Goal: Feedback & Contribution: Submit feedback/report problem

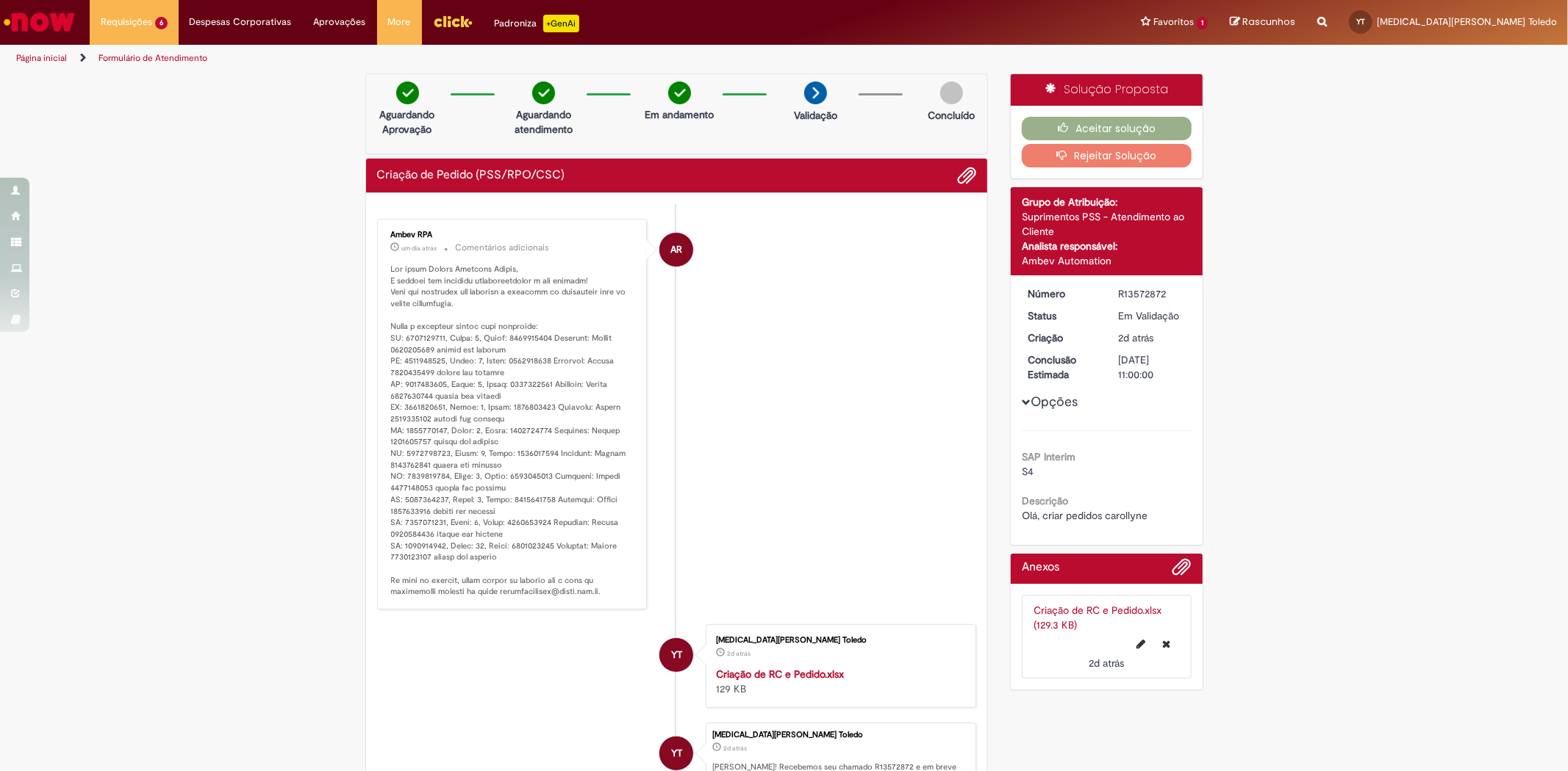
click at [403, 347] on p "Histórico de tíquete" at bounding box center [513, 431] width 245 height 334
copy p "4501479846"
click at [404, 375] on p "Histórico de tíquete" at bounding box center [513, 431] width 245 height 334
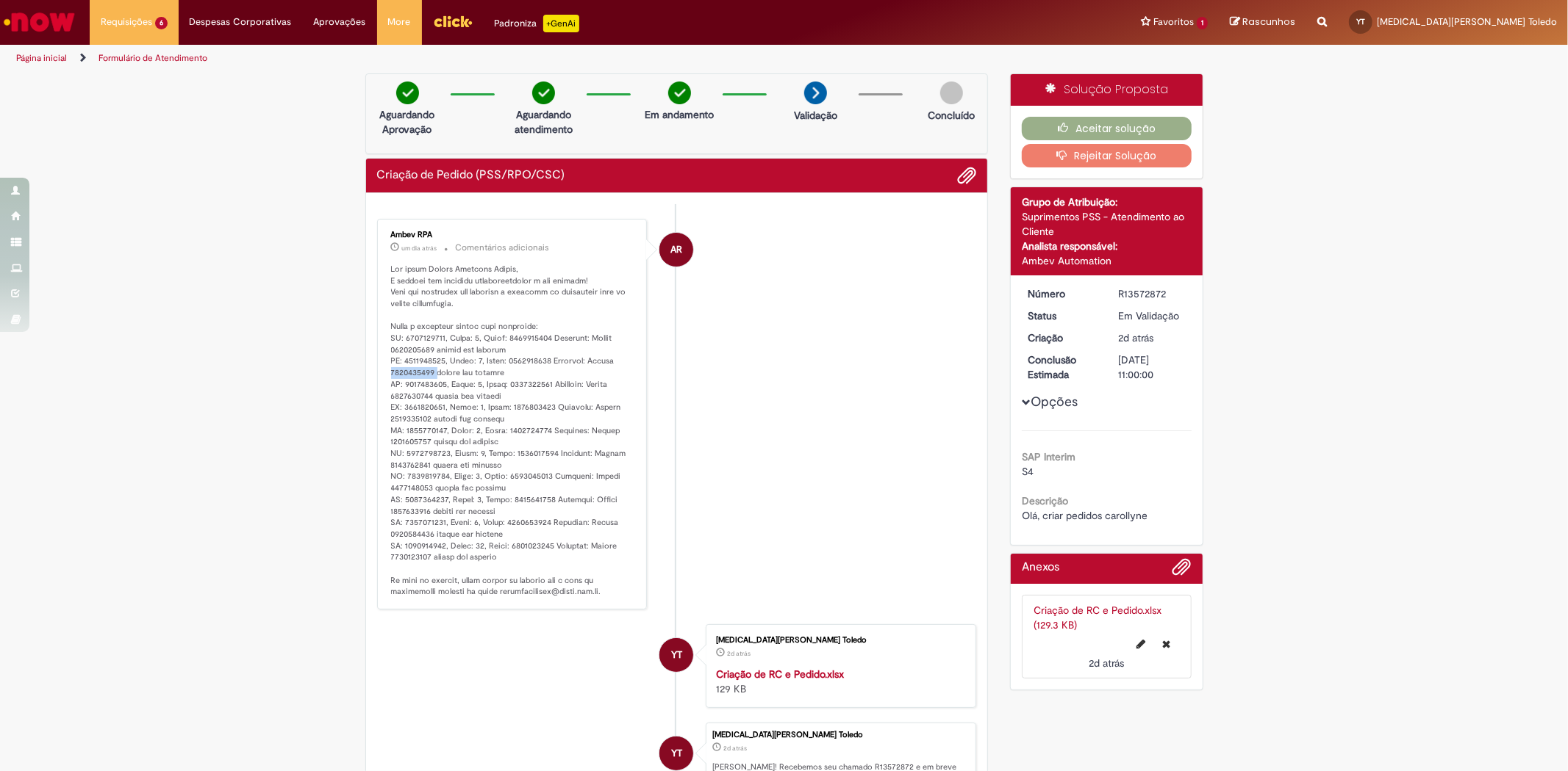
copy p "4501479847"
click at [414, 400] on p "Histórico de tíquete" at bounding box center [513, 431] width 245 height 334
copy p "4501479848"
click at [407, 417] on p "Histórico de tíquete" at bounding box center [513, 431] width 245 height 334
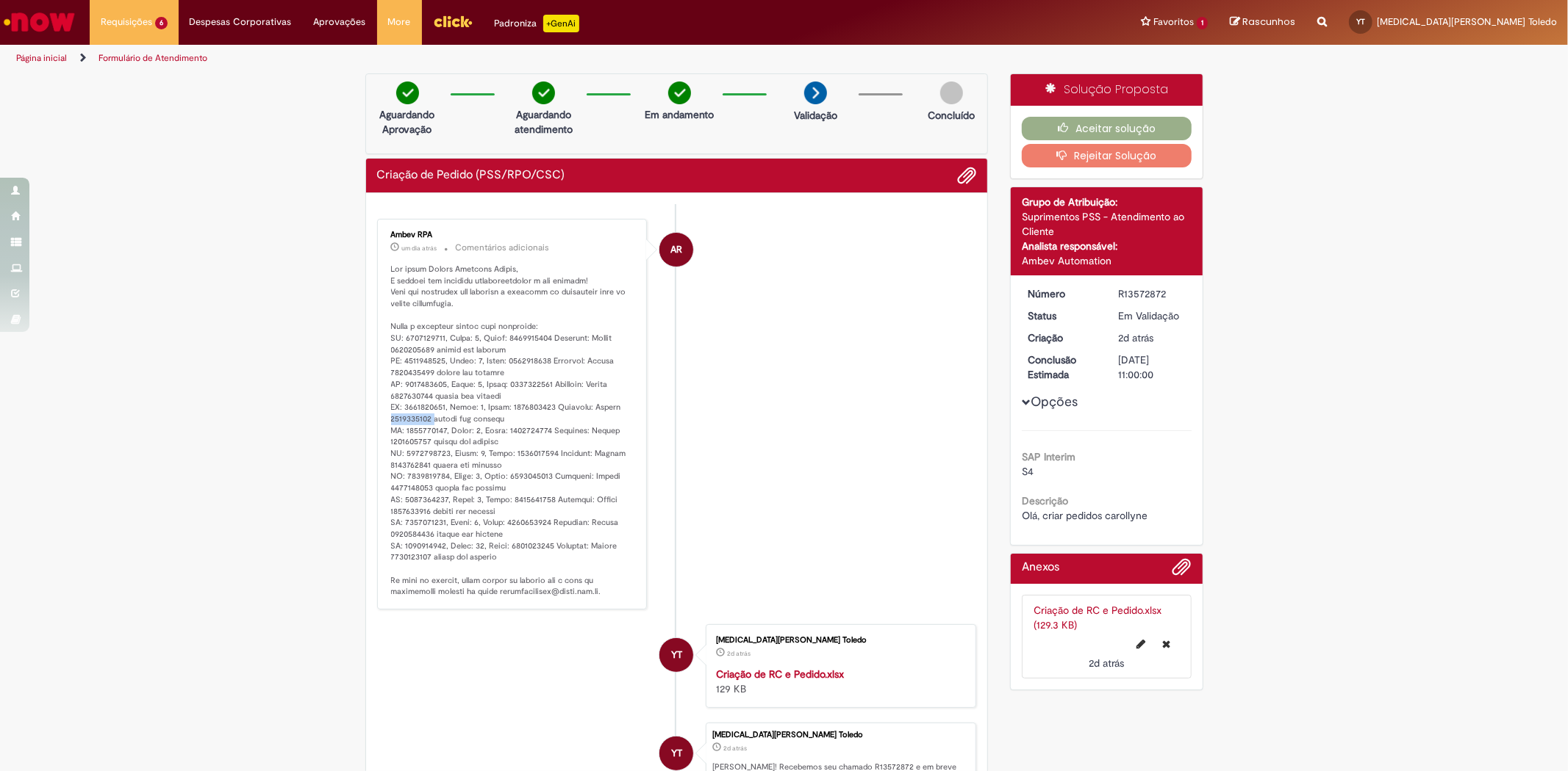
click at [407, 417] on p "Histórico de tíquete" at bounding box center [513, 431] width 245 height 334
copy p "4501479850"
click at [406, 444] on p "Histórico de tíquete" at bounding box center [513, 431] width 245 height 334
copy p "4501479849"
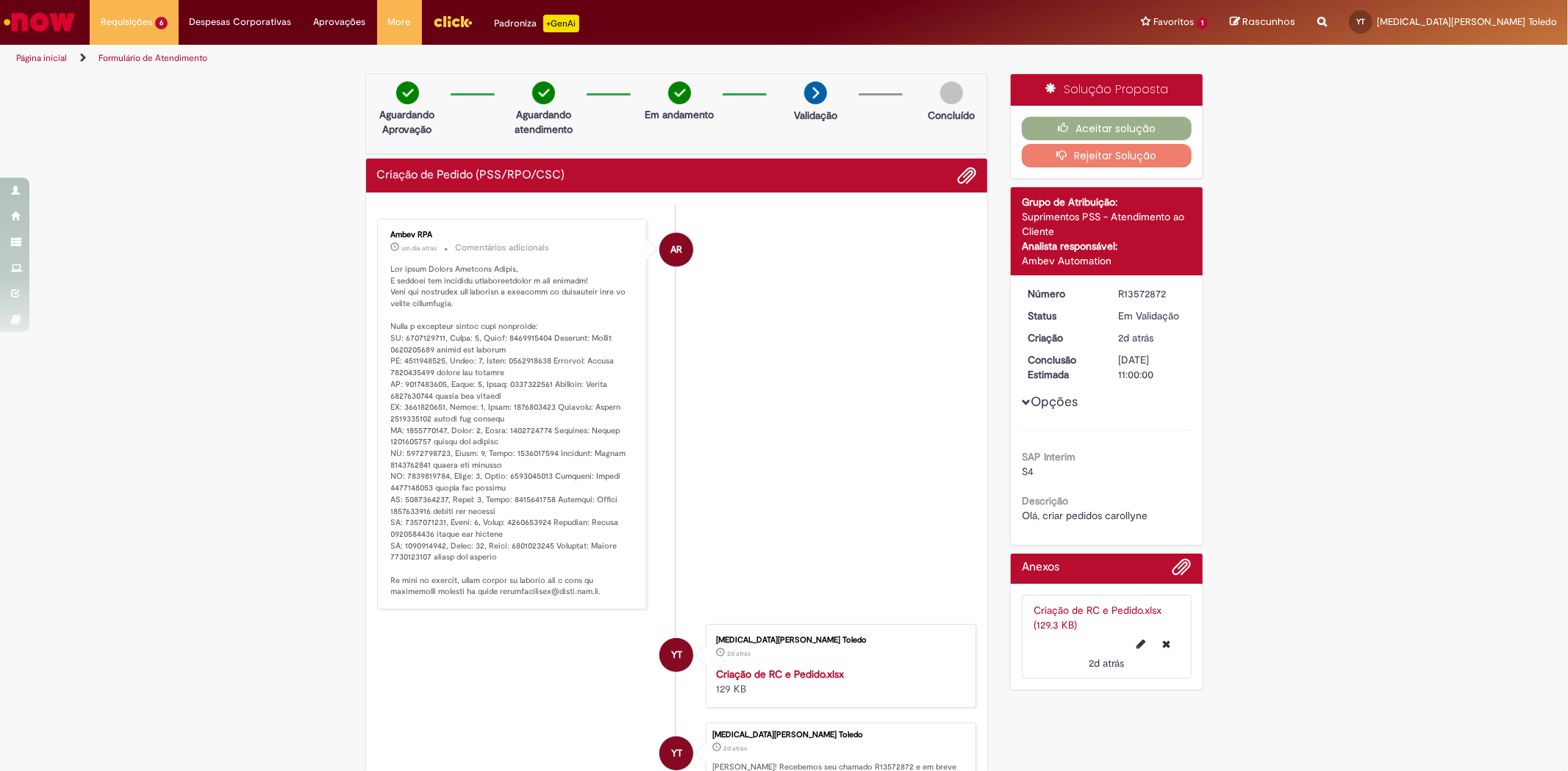
click at [411, 466] on p "Histórico de tíquete" at bounding box center [513, 431] width 245 height 334
copy p "4501479851"
click at [404, 489] on p "Histórico de tíquete" at bounding box center [513, 431] width 245 height 334
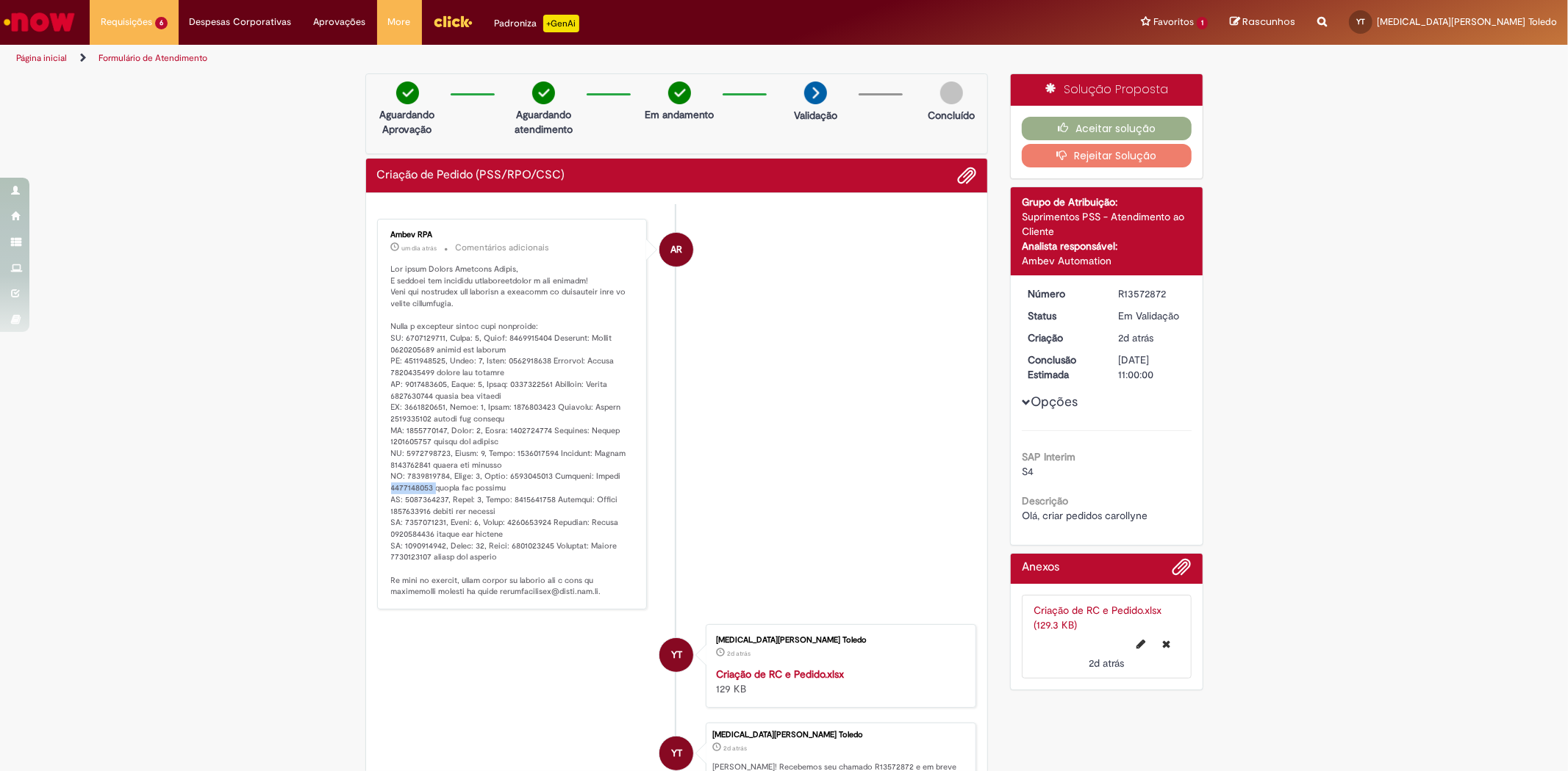
copy p "4501479852"
click at [414, 501] on p "Histórico de tíquete" at bounding box center [513, 431] width 245 height 334
click at [413, 512] on p "Histórico de tíquete" at bounding box center [513, 431] width 245 height 334
copy p "4501479853"
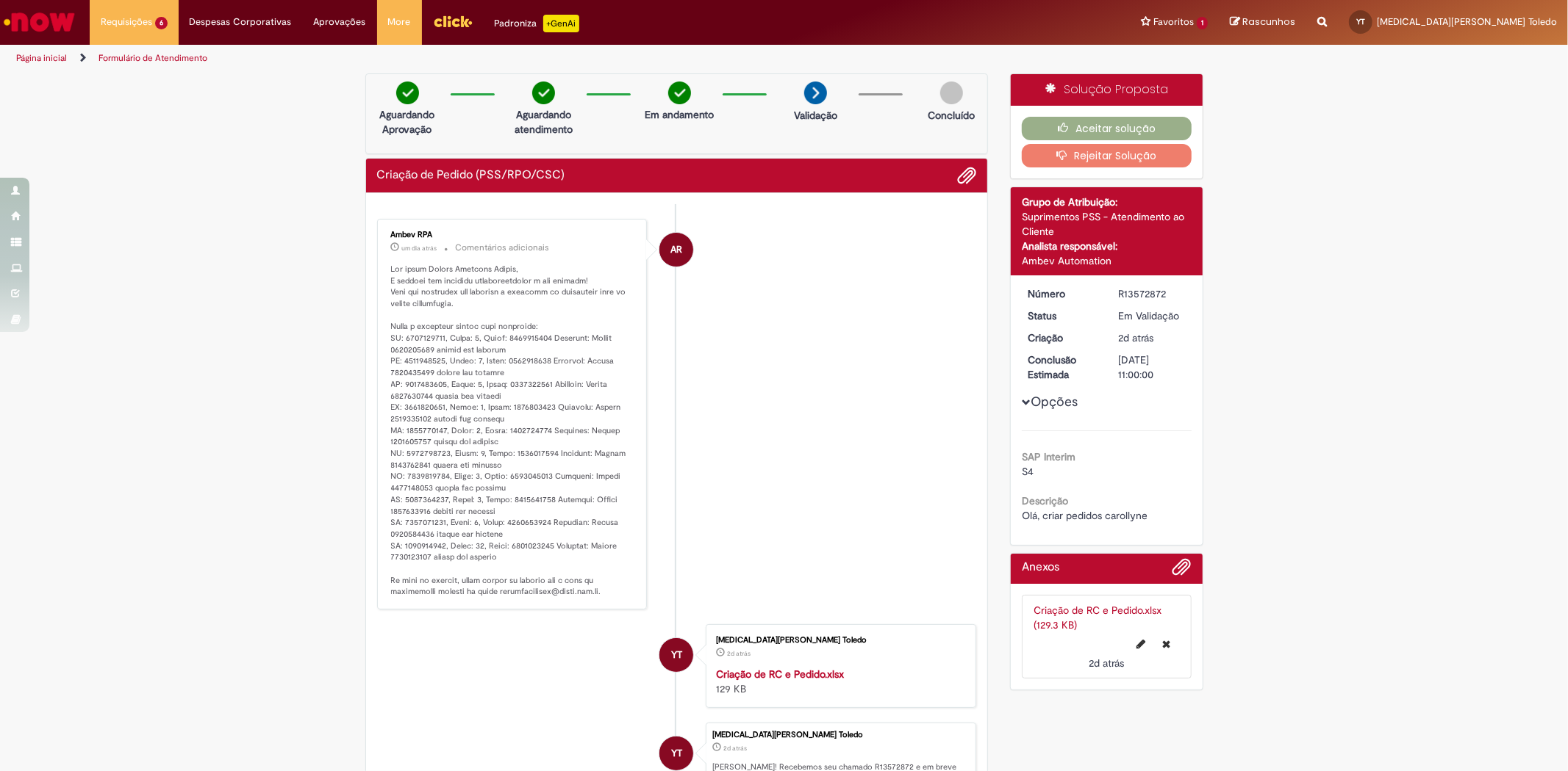
click at [411, 534] on p "Histórico de tíquete" at bounding box center [513, 431] width 245 height 334
copy p "4501479854"
click at [424, 562] on p "Histórico de tíquete" at bounding box center [513, 431] width 245 height 334
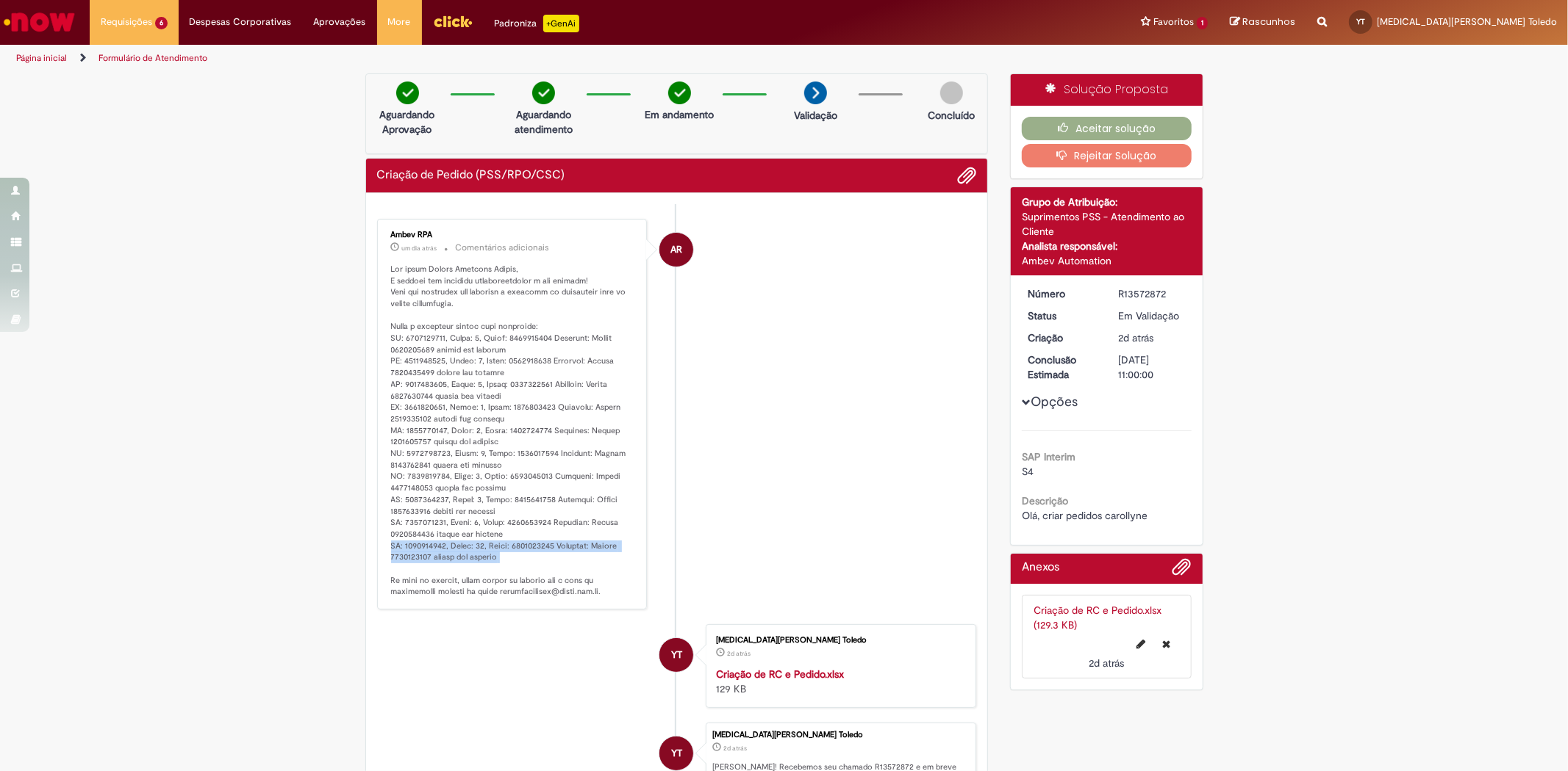
click at [424, 562] on p "Histórico de tíquete" at bounding box center [513, 431] width 245 height 334
click at [422, 560] on p "Histórico de tíquete" at bounding box center [513, 431] width 245 height 334
click at [417, 561] on p "Histórico de tíquete" at bounding box center [513, 431] width 245 height 334
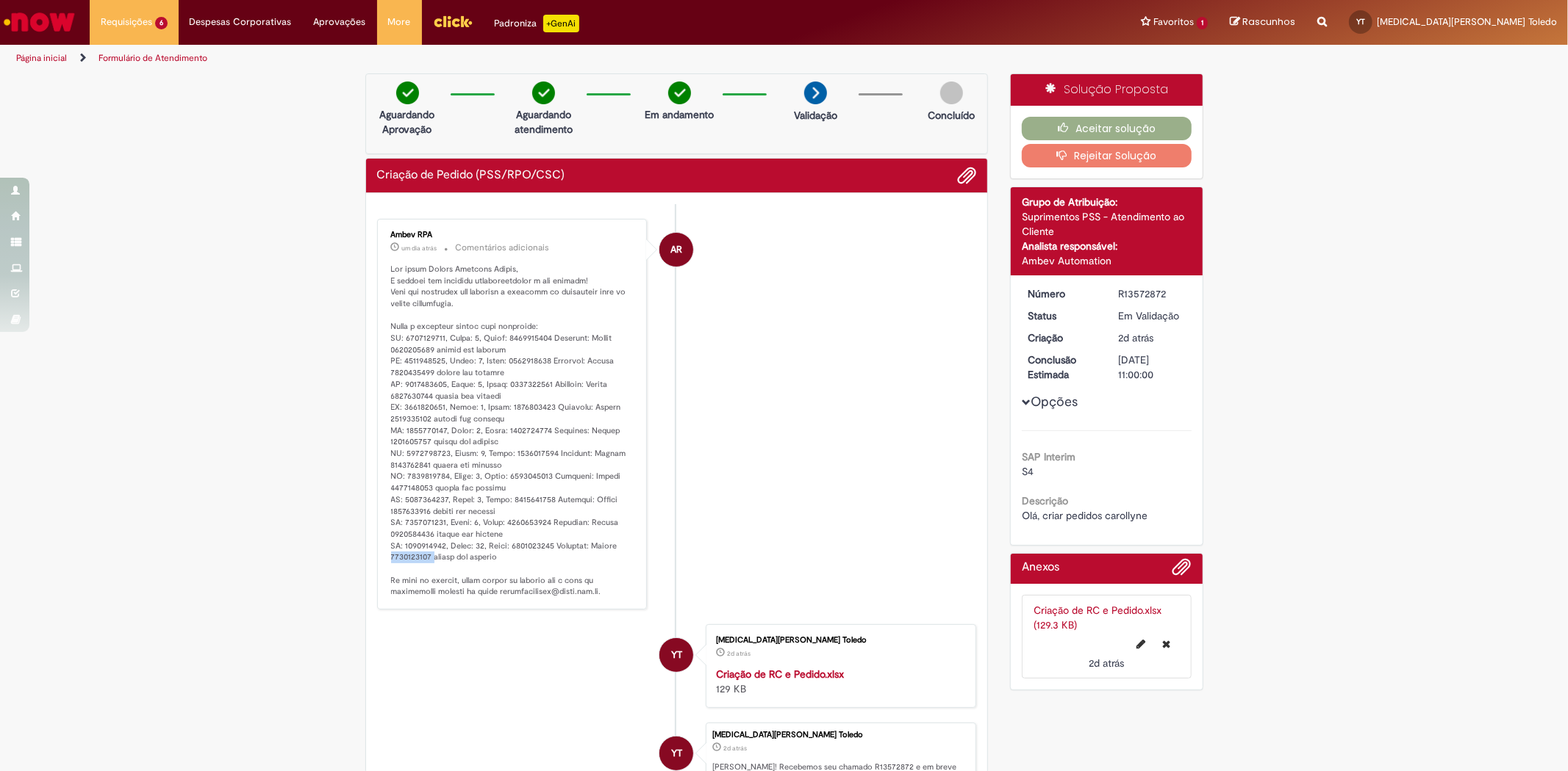
click at [417, 561] on p "Histórico de tíquete" at bounding box center [513, 431] width 245 height 334
click at [1084, 129] on button "Aceitar solução" at bounding box center [1106, 128] width 170 height 23
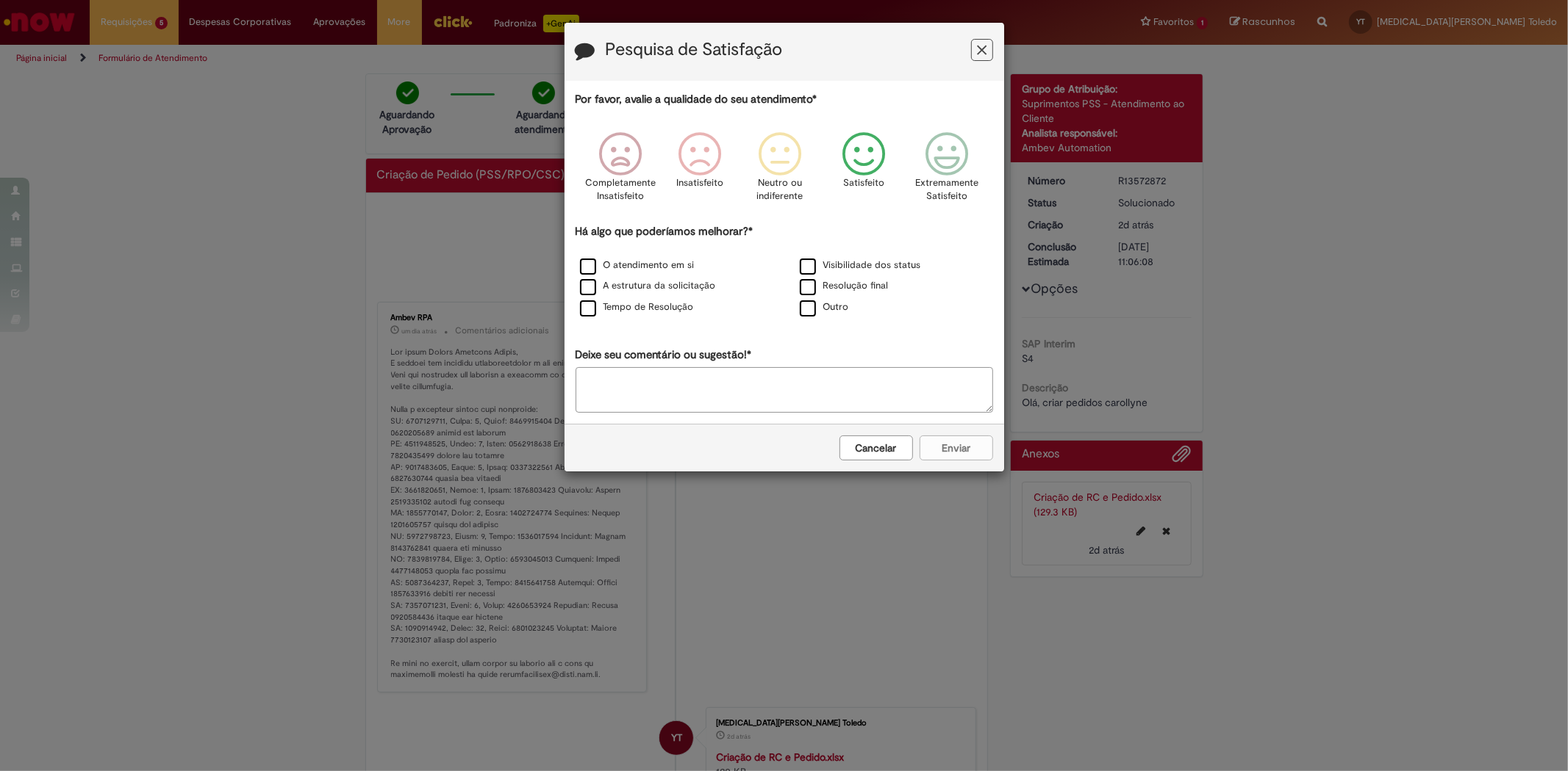
click at [847, 166] on icon "Feedback" at bounding box center [862, 154] width 55 height 44
click at [676, 265] on label "O atendimento em si" at bounding box center [637, 265] width 115 height 14
drag, startPoint x: 831, startPoint y: 282, endPoint x: 844, endPoint y: 297, distance: 19.8
click at [829, 282] on label "Resolução final" at bounding box center [844, 285] width 89 height 14
click at [873, 288] on label "Resolução final" at bounding box center [844, 285] width 89 height 14
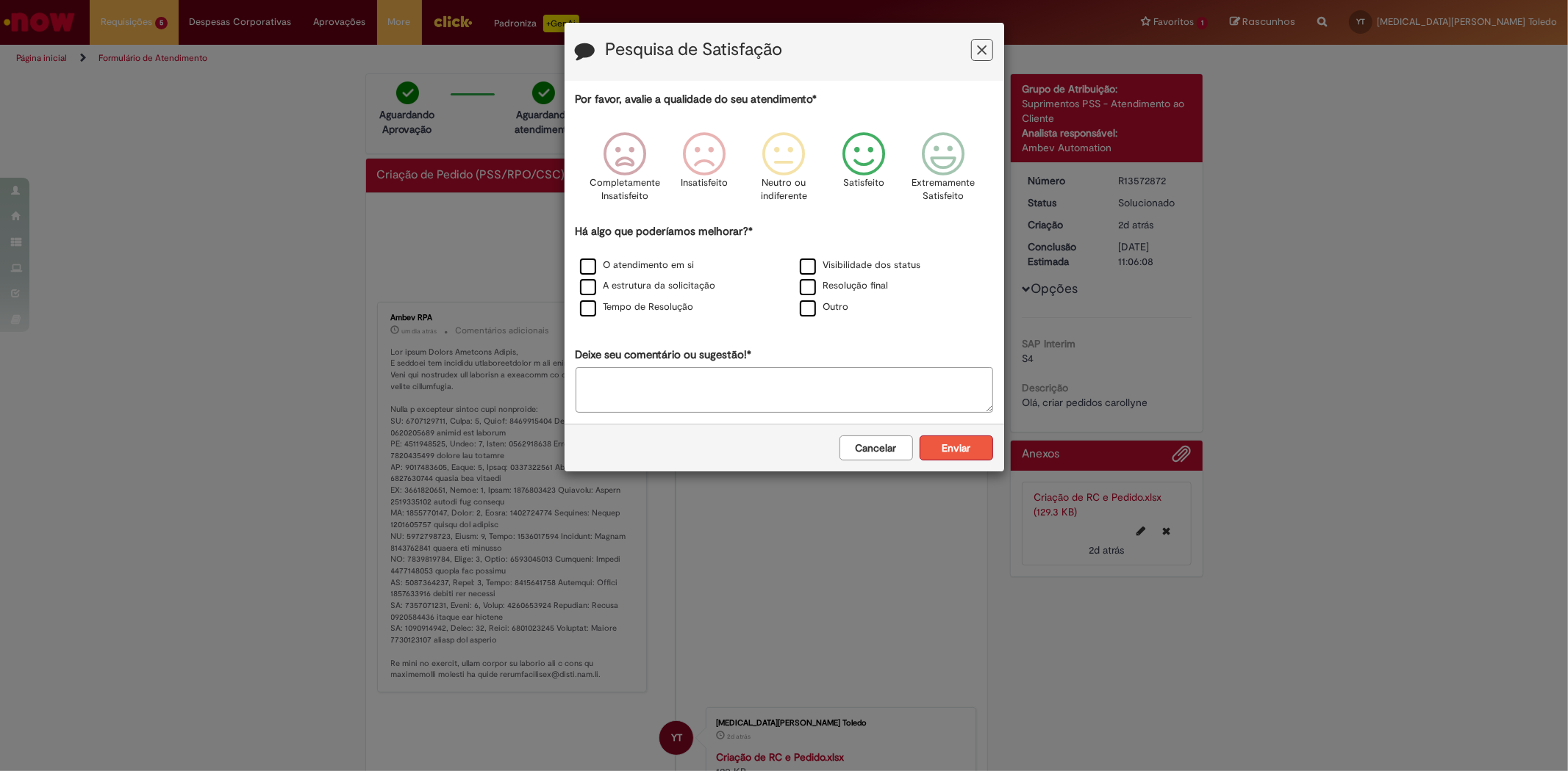
click at [964, 449] on button "Enviar" at bounding box center [956, 448] width 73 height 25
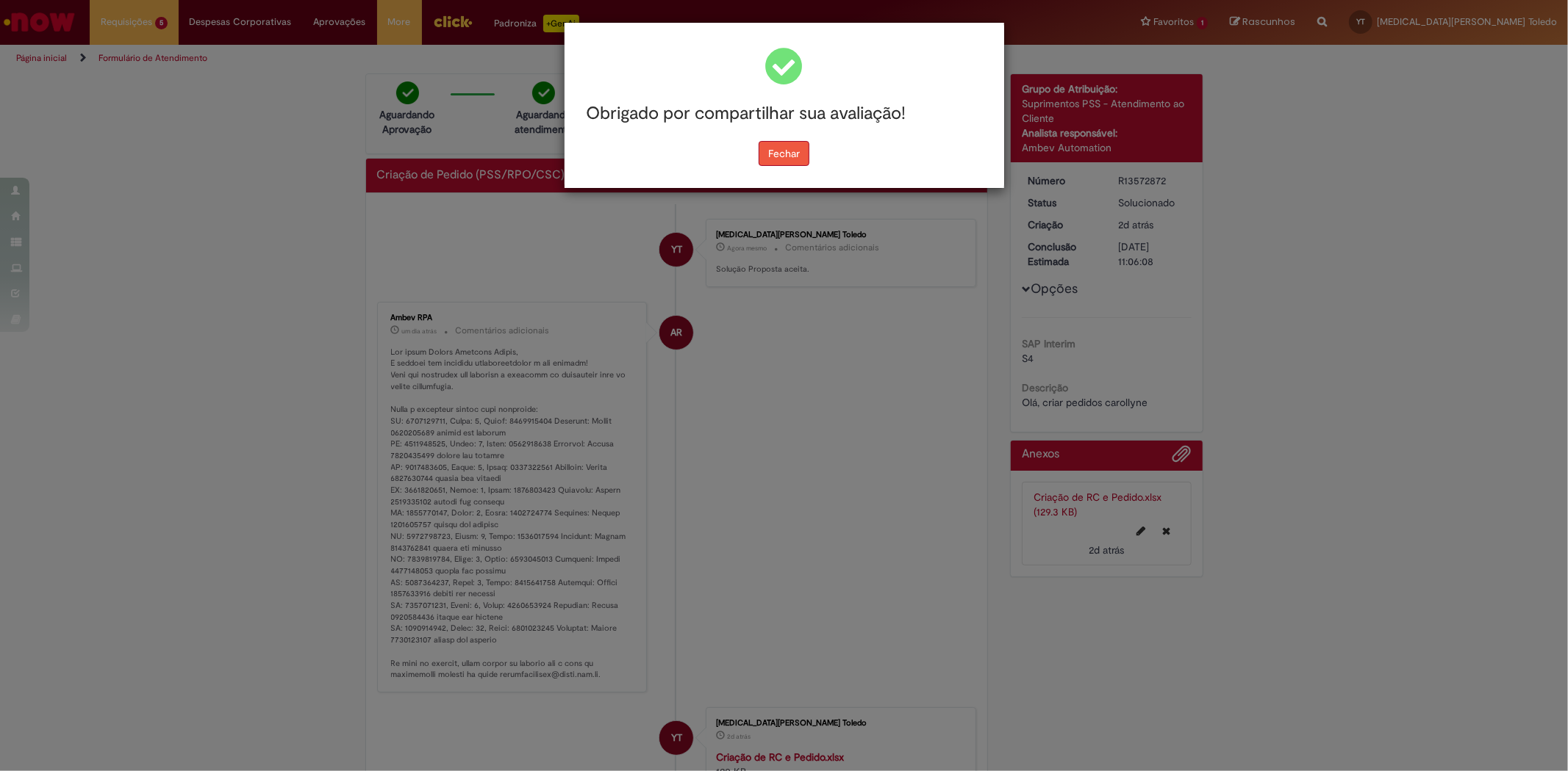
click at [790, 165] on button "Fechar" at bounding box center [784, 153] width 51 height 25
